Goal: Task Accomplishment & Management: Complete application form

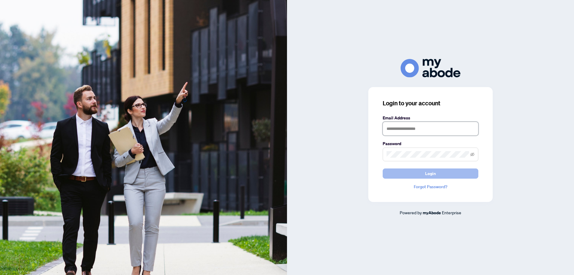
type input "**********"
click at [430, 169] on span "Login" at bounding box center [430, 174] width 11 height 10
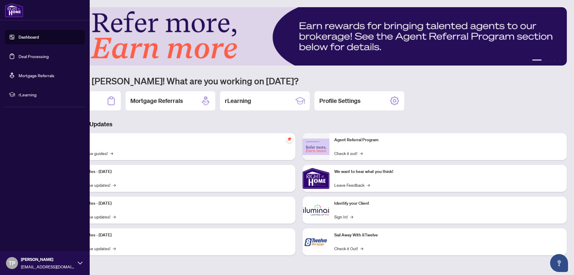
click at [32, 55] on link "Deal Processing" at bounding box center [34, 56] width 30 height 5
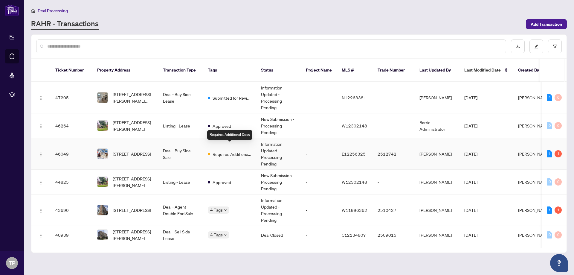
click at [222, 151] on span "Requires Additional Docs" at bounding box center [232, 154] width 39 height 7
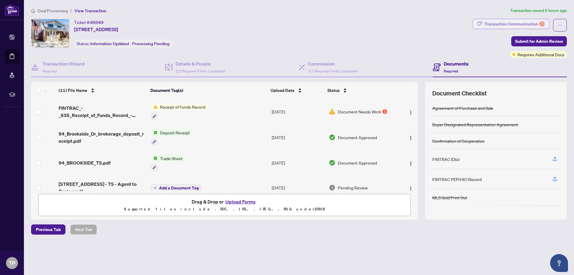
click at [500, 23] on div "Transaction Communication 1" at bounding box center [515, 24] width 60 height 10
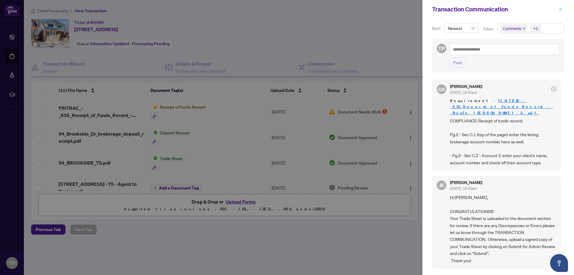
click at [562, 7] on icon "close" at bounding box center [561, 9] width 4 height 4
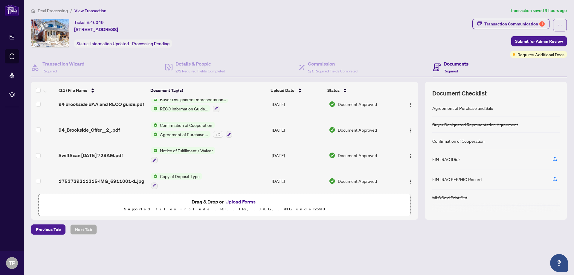
scroll to position [189, 0]
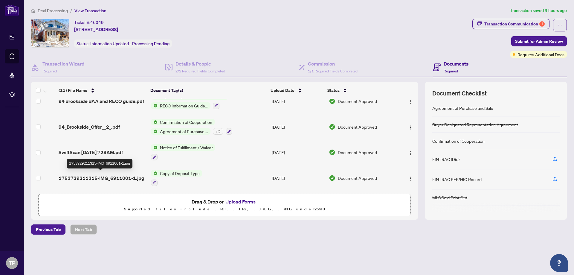
click at [112, 175] on span "1753729211315-IMG_6911001-1.jpg" at bounding box center [102, 177] width 86 height 7
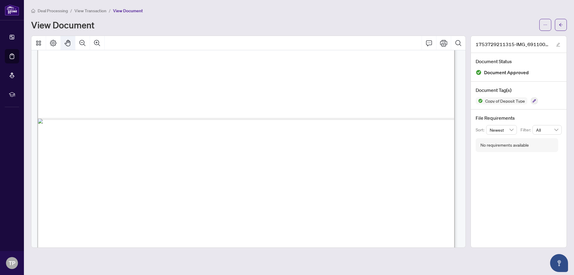
scroll to position [399, 0]
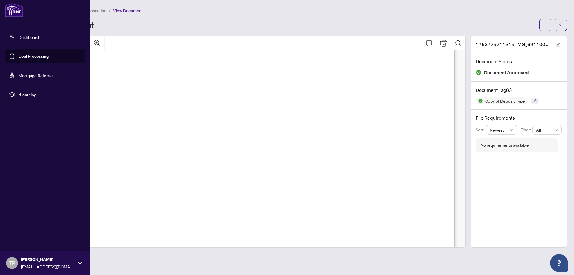
click at [28, 54] on link "Deal Processing" at bounding box center [34, 56] width 30 height 5
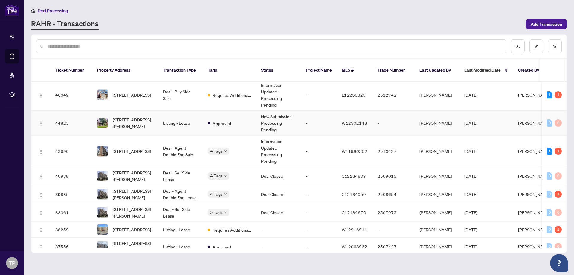
scroll to position [50, 0]
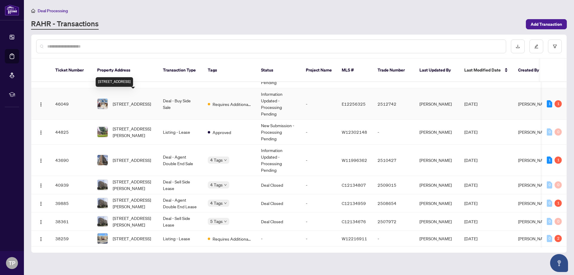
click at [134, 101] on span "94 Brookside Dr, Toronto, Ontario M4E 2M1, Canada" at bounding box center [132, 104] width 38 height 7
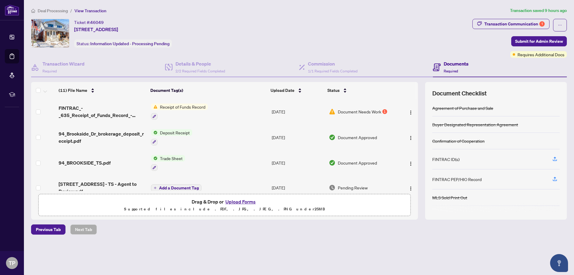
click at [237, 198] on button "Upload Forms" at bounding box center [241, 202] width 34 height 8
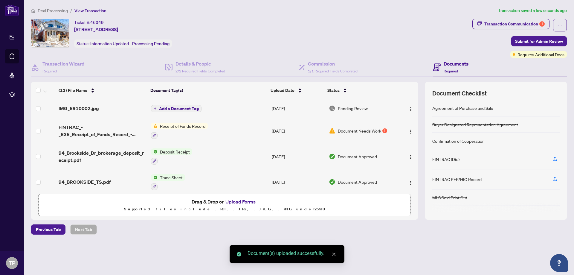
click at [235, 203] on button "Upload Forms" at bounding box center [241, 202] width 34 height 8
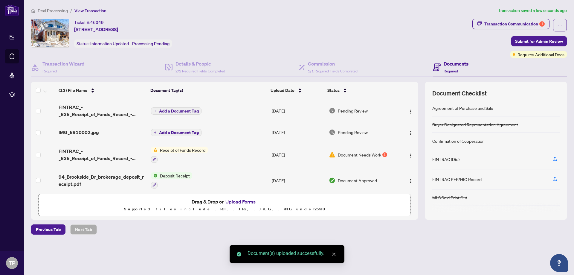
click at [173, 109] on span "Add a Document Tag" at bounding box center [179, 111] width 40 height 4
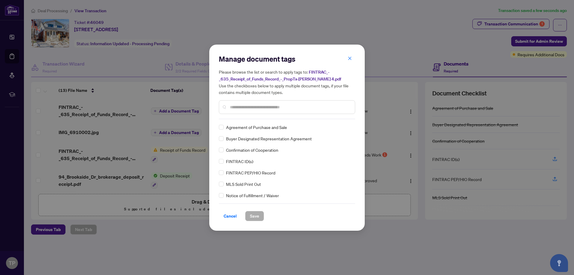
click at [243, 107] on input "text" at bounding box center [290, 107] width 120 height 7
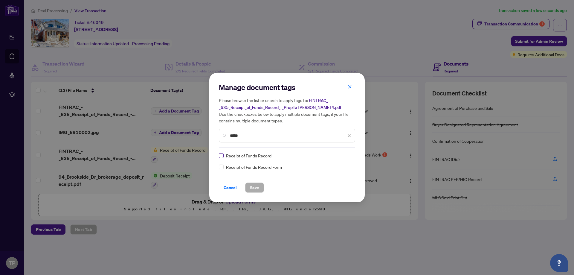
type input "*****"
click at [219, 152] on label at bounding box center [221, 155] width 5 height 7
click at [258, 187] on span "Save" at bounding box center [254, 188] width 9 height 10
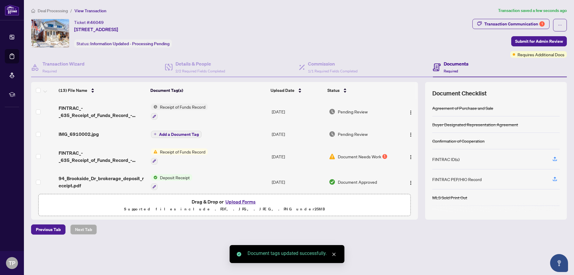
click at [170, 132] on span "Add a Document Tag" at bounding box center [179, 134] width 40 height 4
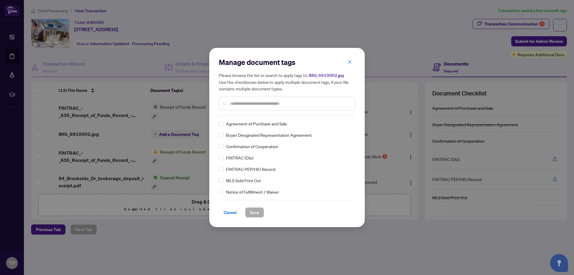
click at [240, 103] on input "text" at bounding box center [290, 103] width 120 height 7
type input "****"
click at [258, 212] on span "Save" at bounding box center [254, 213] width 9 height 10
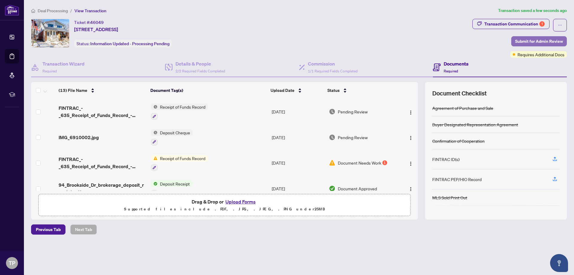
click at [525, 36] on span "Submit for Admin Review" at bounding box center [539, 41] width 48 height 10
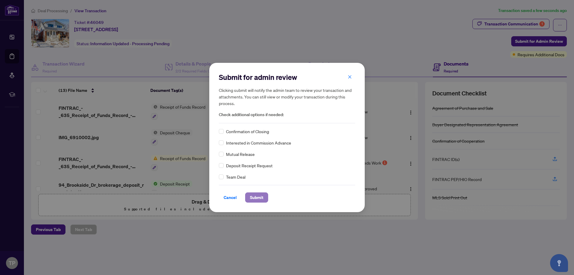
click at [255, 197] on span "Submit" at bounding box center [256, 198] width 13 height 10
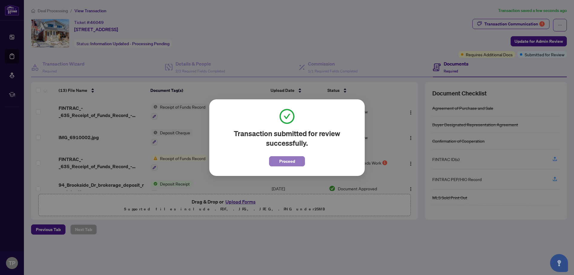
click at [282, 162] on span "Proceed" at bounding box center [287, 161] width 16 height 10
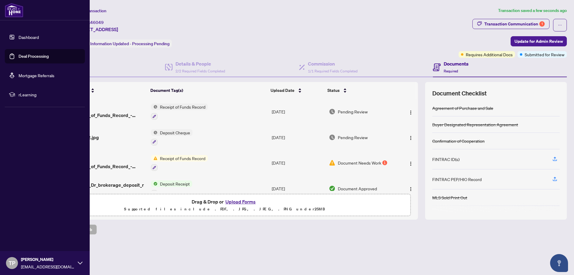
click at [39, 57] on link "Deal Processing" at bounding box center [34, 56] width 30 height 5
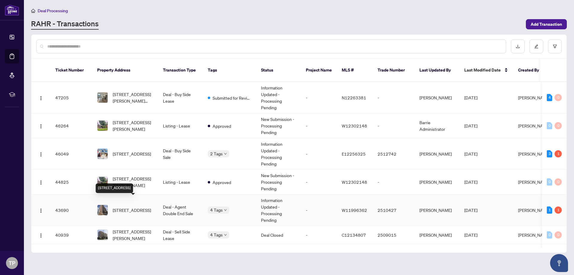
click at [138, 207] on span "607-235 Grandravine Dr, Toronto, Ontario M3N 1J2, Canada" at bounding box center [132, 210] width 38 height 7
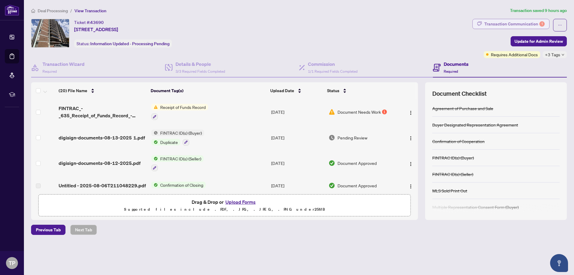
click at [514, 23] on div "Transaction Communication 1" at bounding box center [515, 24] width 60 height 10
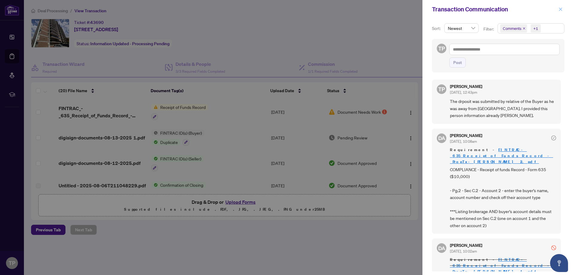
click at [560, 9] on icon "close" at bounding box center [560, 8] width 3 height 3
